Goal: Task Accomplishment & Management: Manage account settings

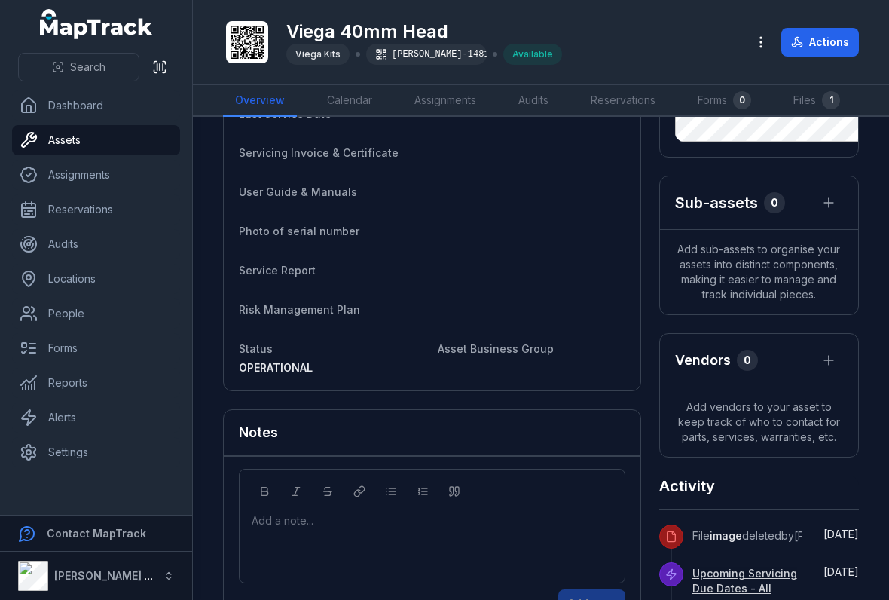
scroll to position [247, 0]
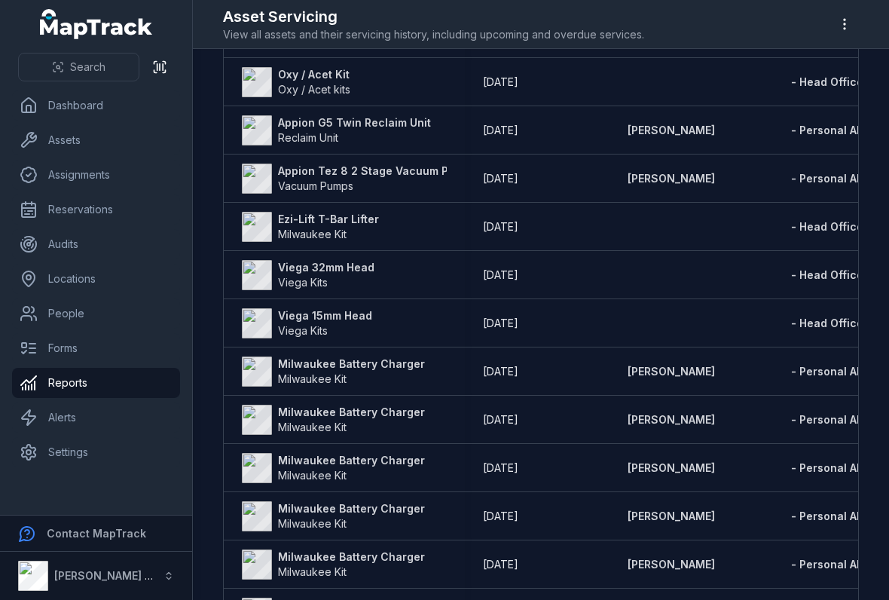
scroll to position [518, 0]
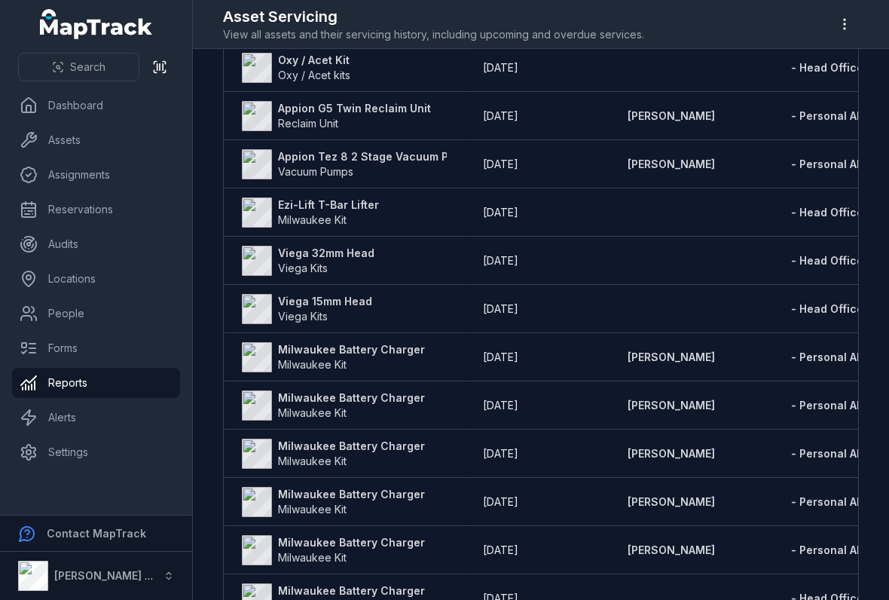
click at [307, 246] on strong "Viega 32mm Head" at bounding box center [326, 253] width 96 height 15
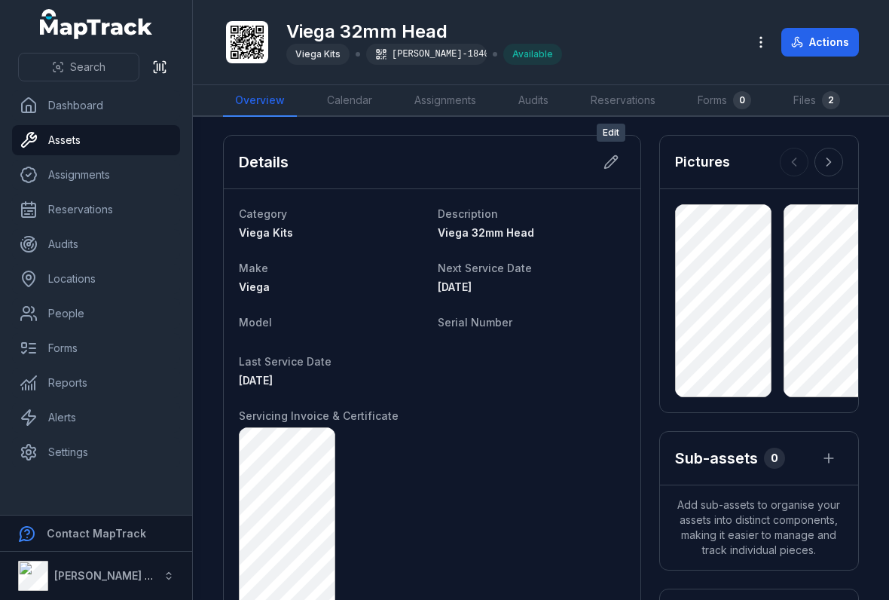
click at [623, 152] on div at bounding box center [611, 162] width 29 height 29
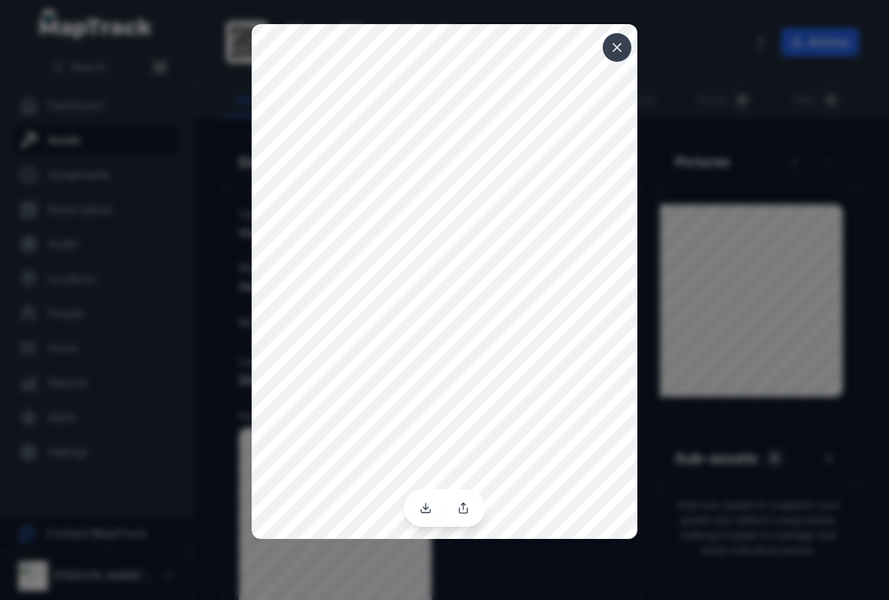
click at [617, 55] on button at bounding box center [617, 47] width 29 height 29
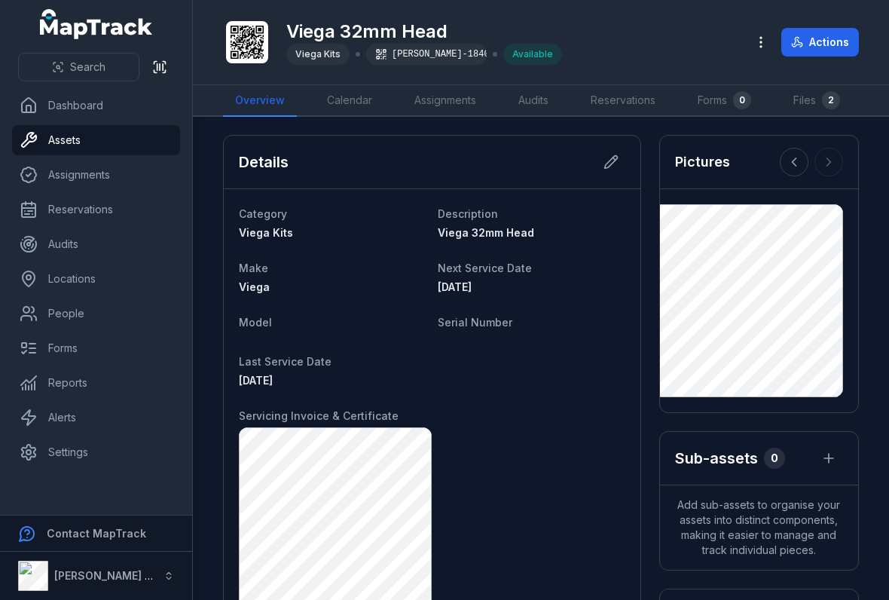
click at [613, 158] on icon at bounding box center [614, 159] width 2 height 2
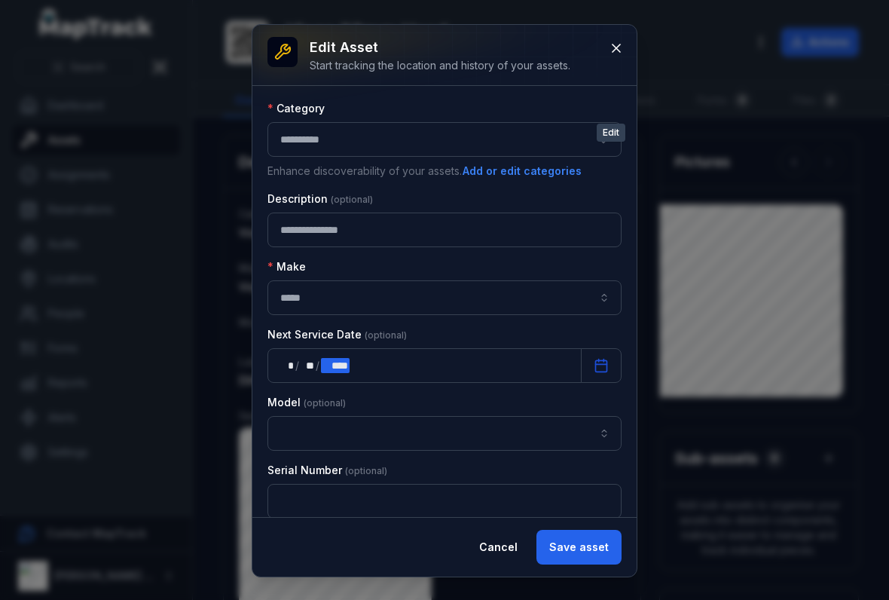
click at [368, 348] on div "** * / ** ** / **** ****" at bounding box center [425, 365] width 314 height 35
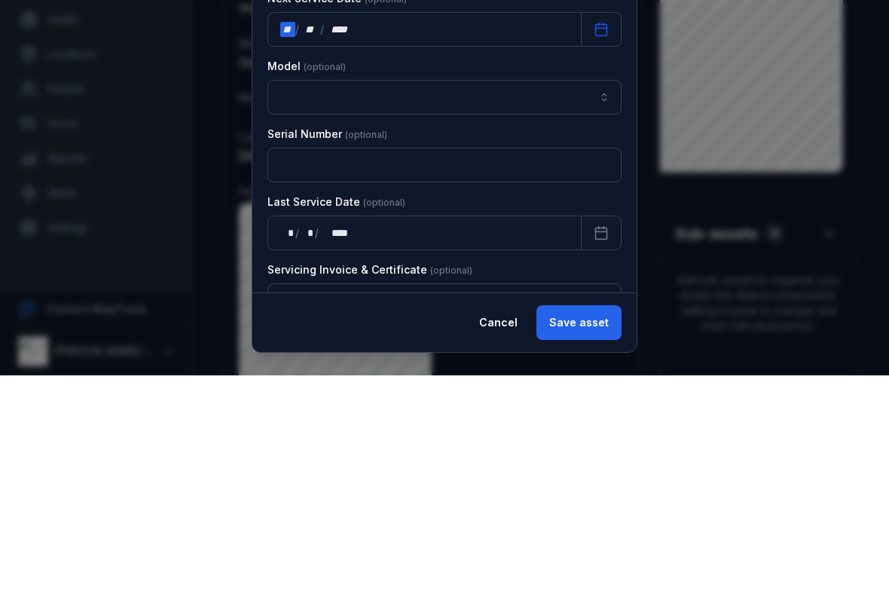
scroll to position [293, 0]
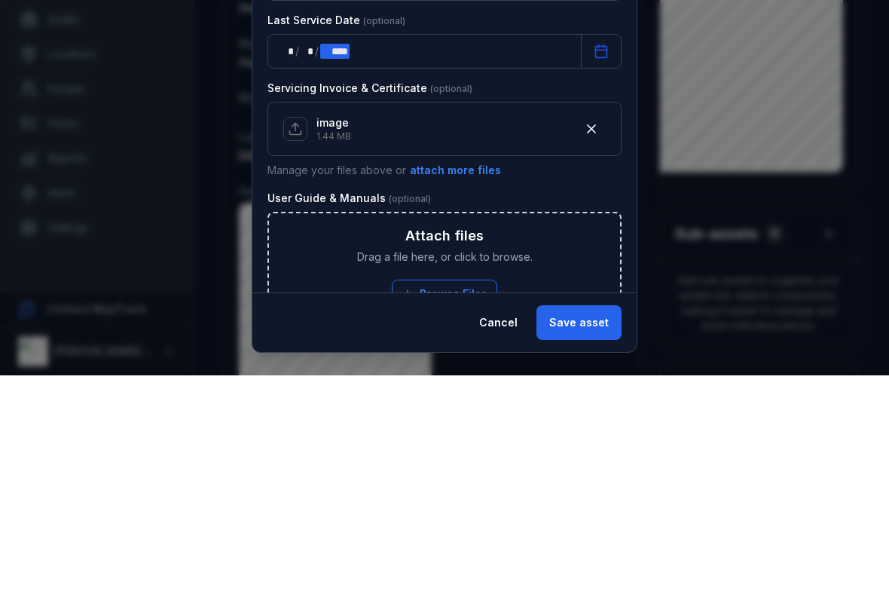
click at [345, 268] on div "**** ****" at bounding box center [334, 275] width 29 height 15
click at [602, 339] on button "button" at bounding box center [591, 353] width 29 height 29
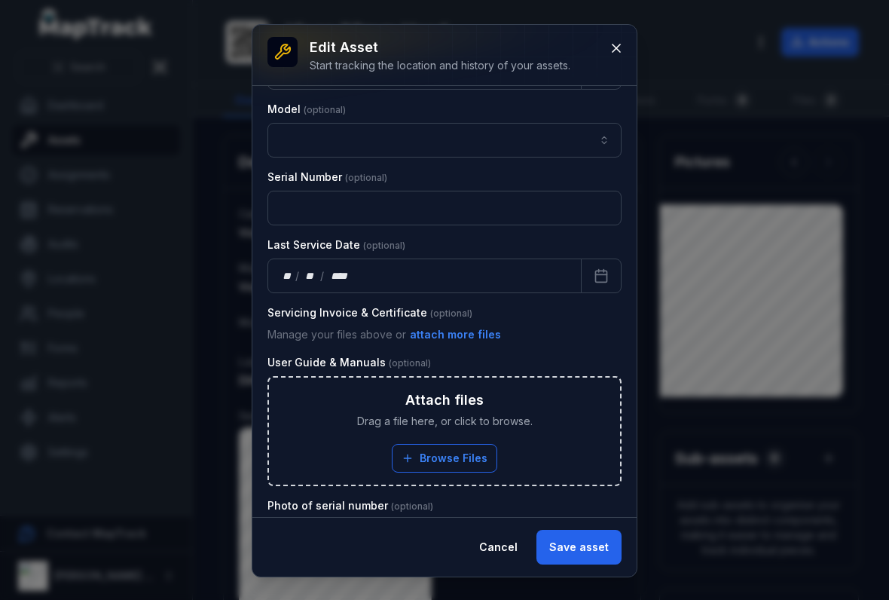
click at [589, 533] on button "Save asset" at bounding box center [579, 547] width 85 height 35
